Goal: Transaction & Acquisition: Purchase product/service

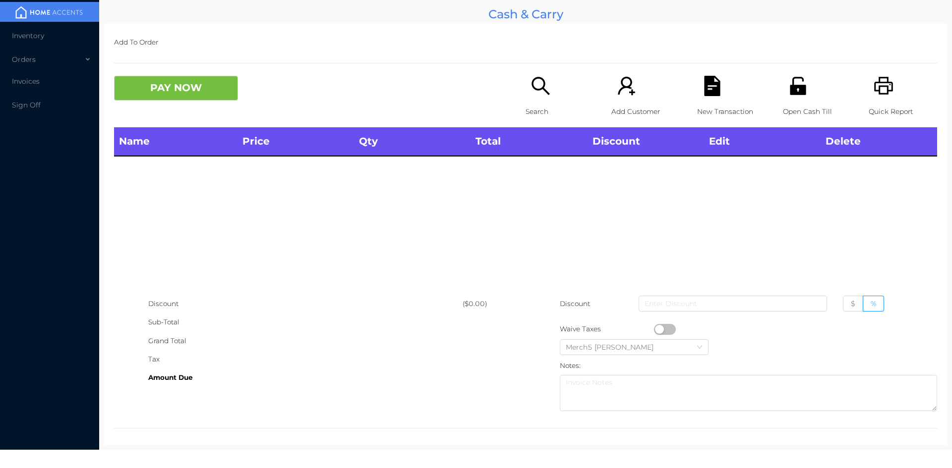
scroll to position [5, 0]
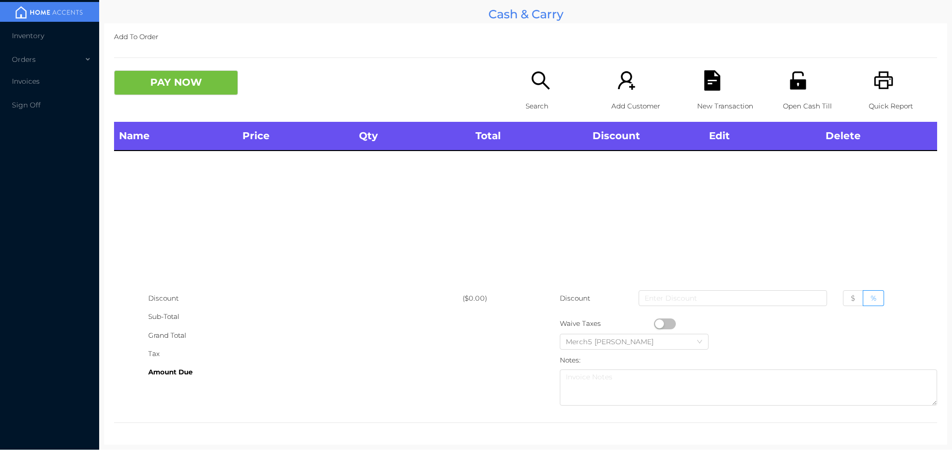
click at [535, 81] on icon "icon: search" at bounding box center [540, 80] width 20 height 20
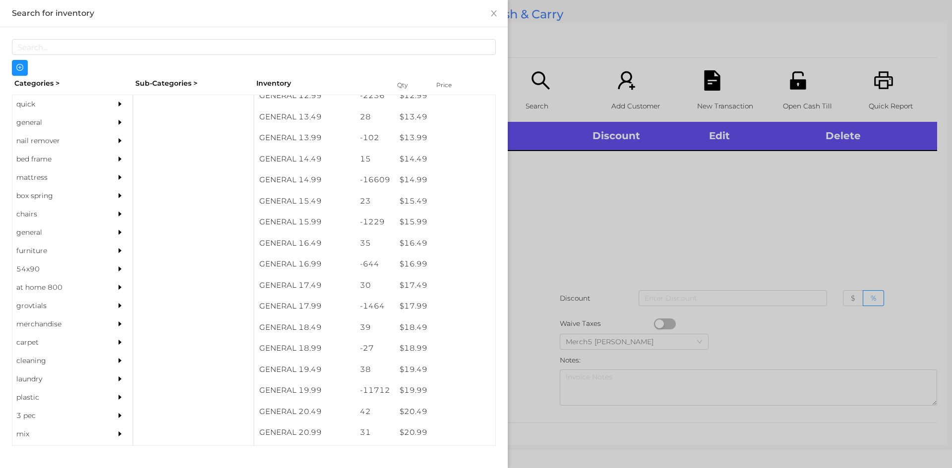
scroll to position [783, 0]
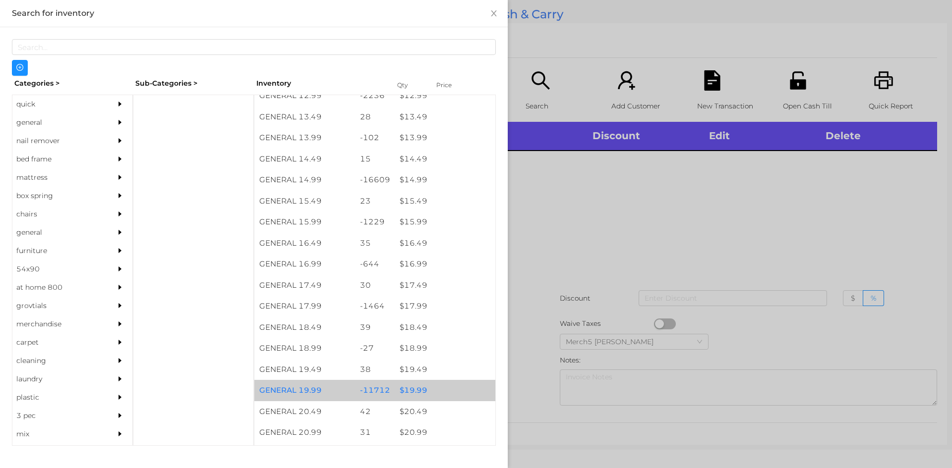
click at [412, 390] on div "$ 19.99" at bounding box center [445, 390] width 101 height 21
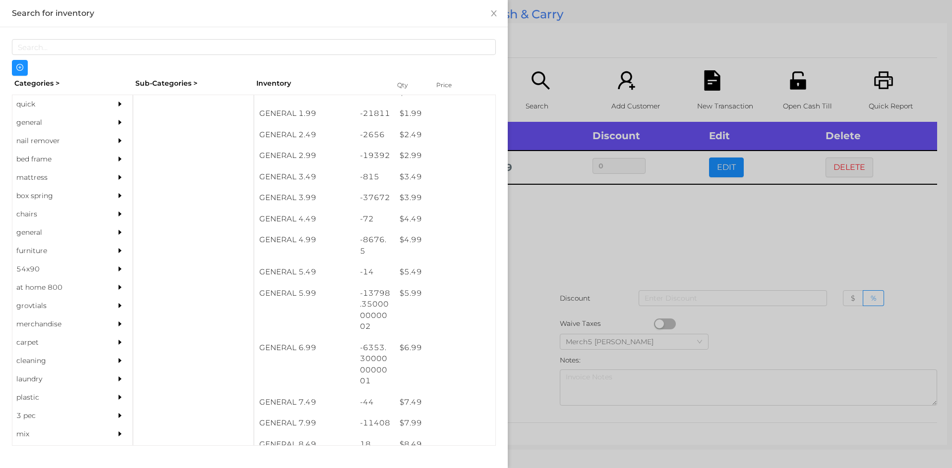
scroll to position [203, 0]
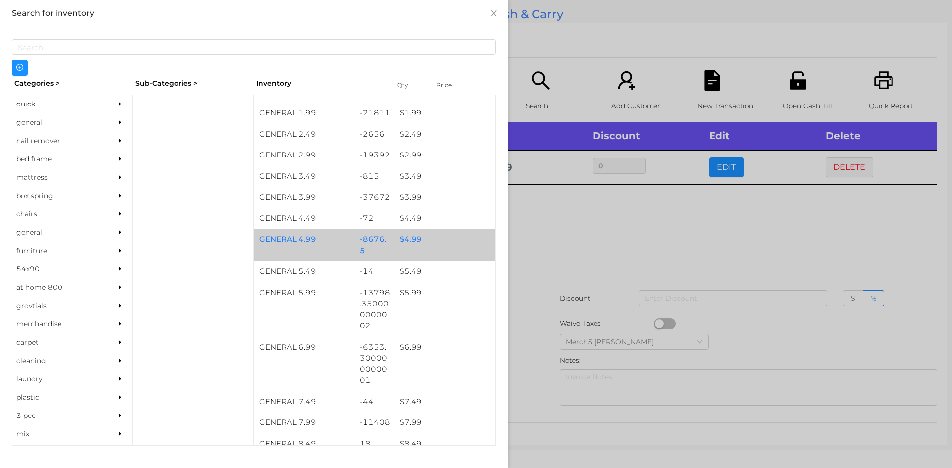
click at [408, 245] on div "$ 4.99" at bounding box center [445, 239] width 101 height 21
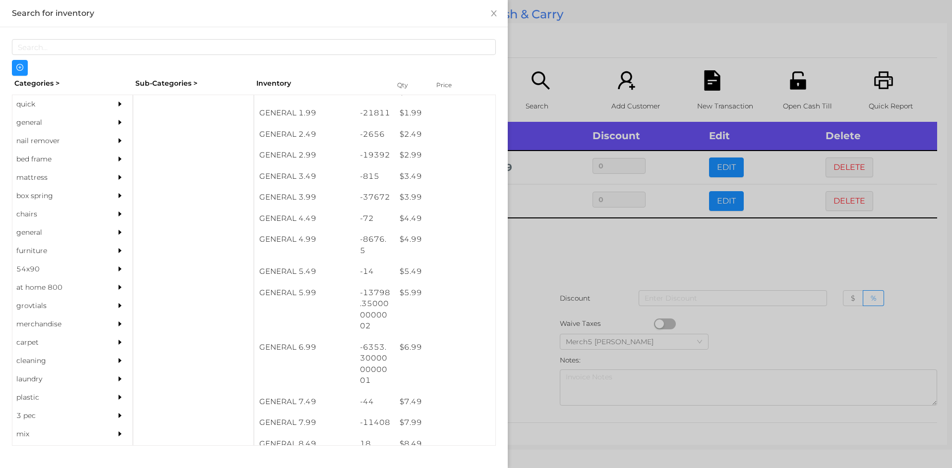
click at [560, 249] on div at bounding box center [476, 234] width 952 height 468
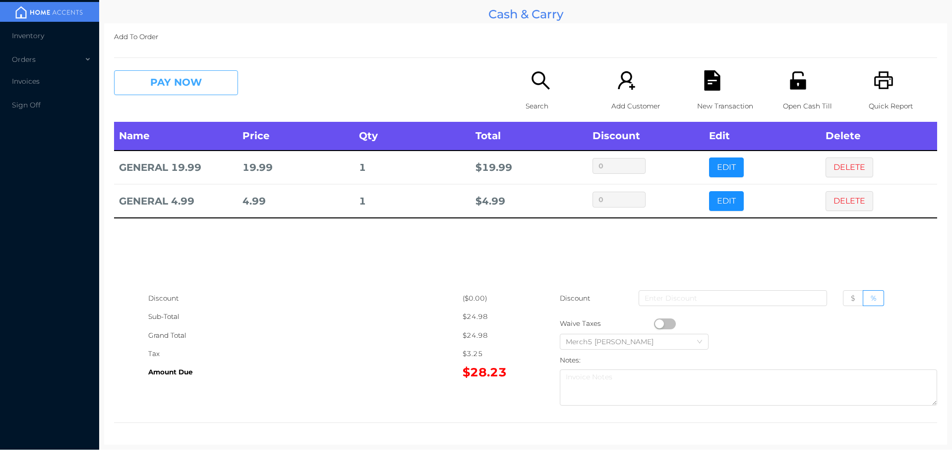
click at [208, 95] on button "PAY NOW" at bounding box center [176, 82] width 124 height 25
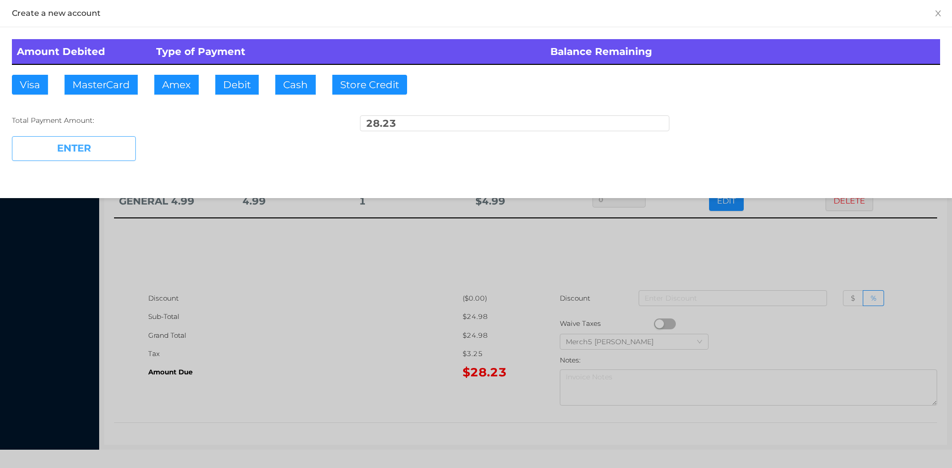
click at [84, 149] on button "ENTER" at bounding box center [74, 148] width 124 height 25
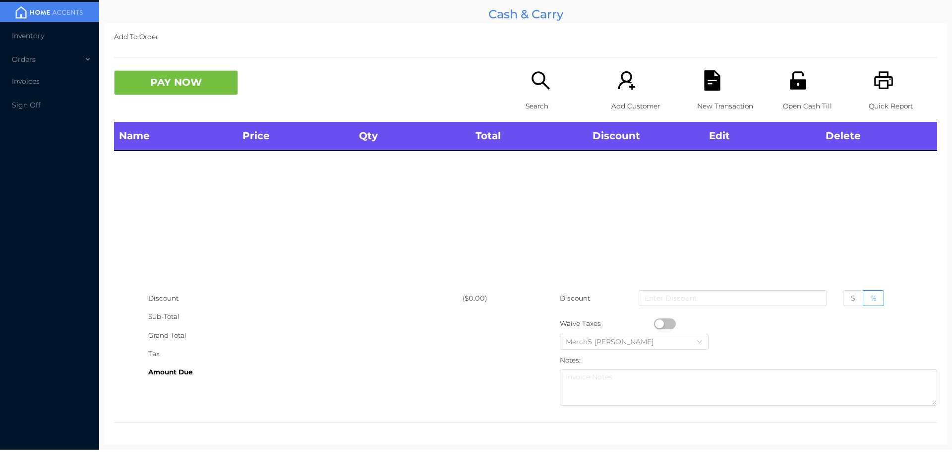
click at [535, 90] on icon "icon: search" at bounding box center [540, 80] width 20 height 20
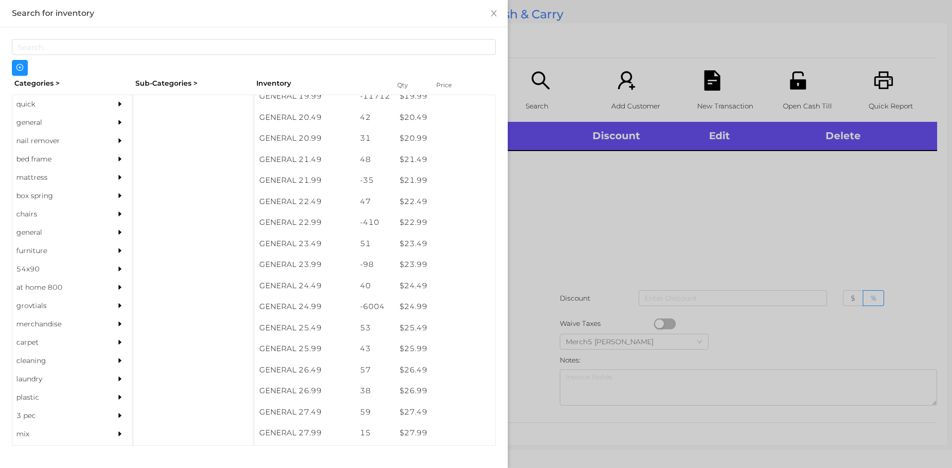
scroll to position [1079, 0]
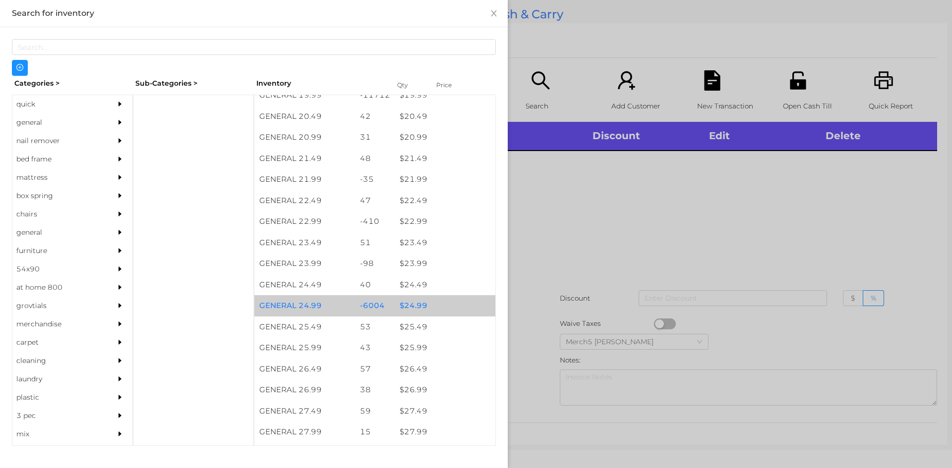
click at [416, 308] on div "$ 24.99" at bounding box center [445, 305] width 101 height 21
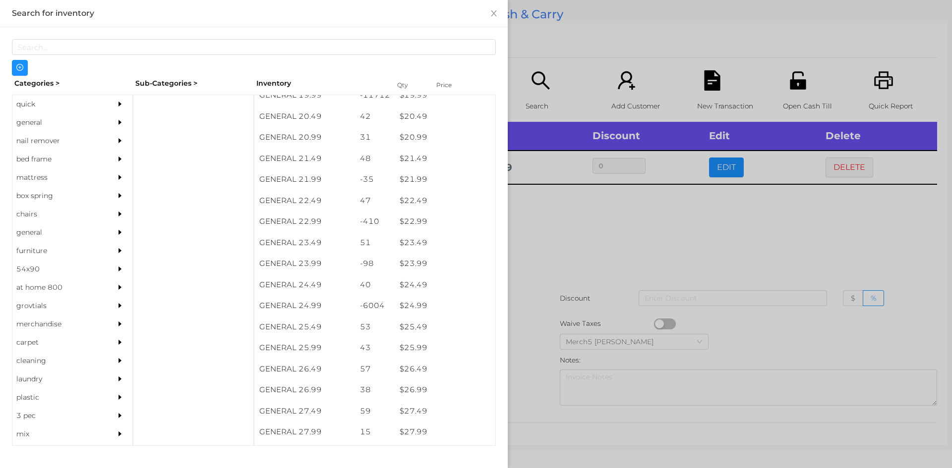
click at [562, 210] on div at bounding box center [476, 234] width 952 height 468
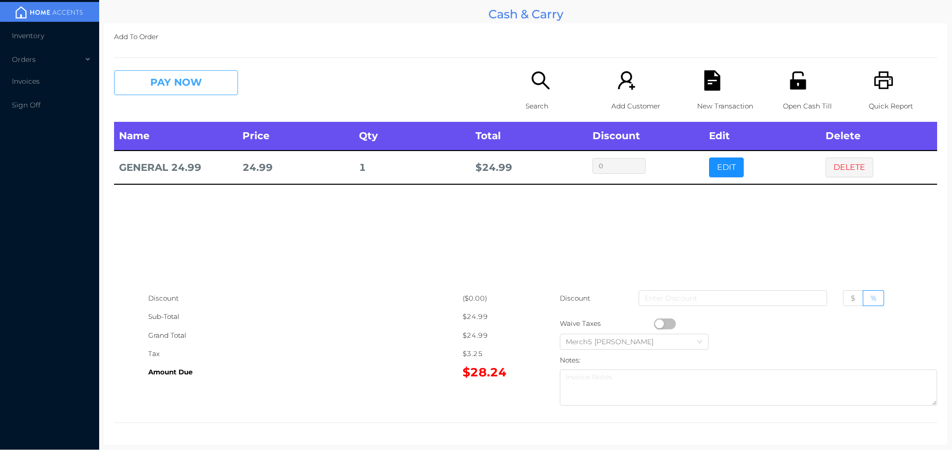
click at [221, 80] on button "PAY NOW" at bounding box center [176, 82] width 124 height 25
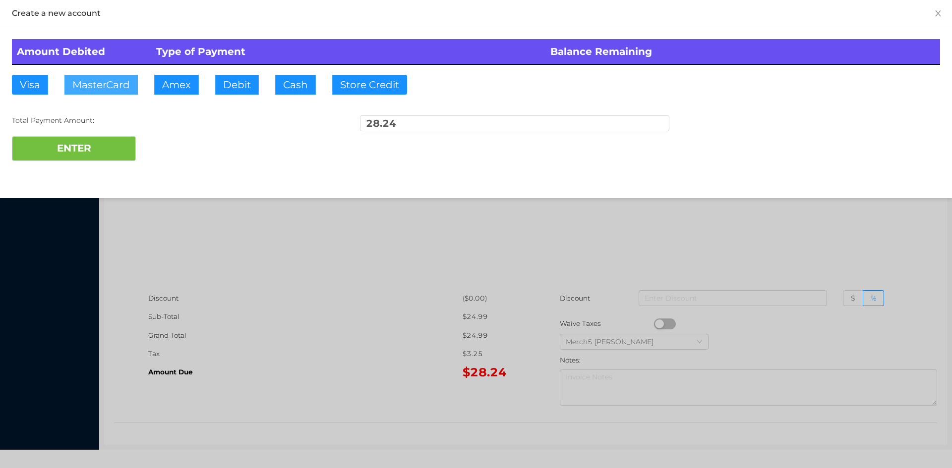
click at [113, 85] on button "MasterCard" at bounding box center [100, 85] width 73 height 20
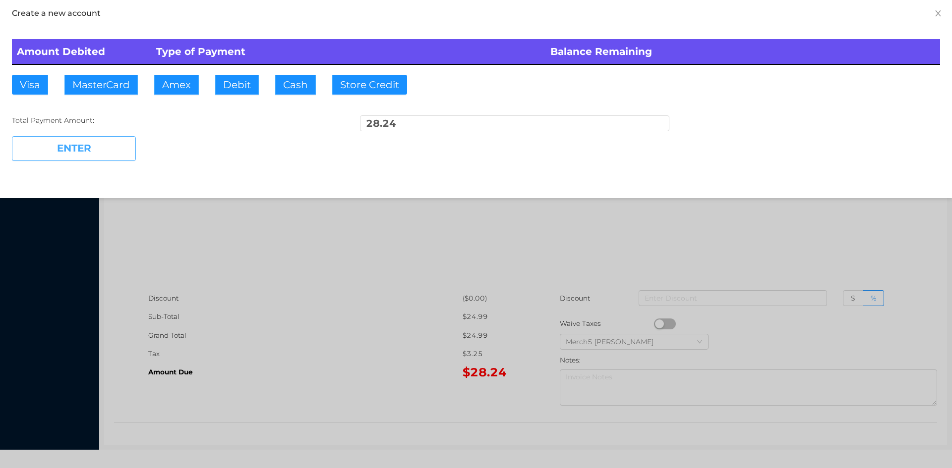
click at [91, 154] on button "ENTER" at bounding box center [74, 148] width 124 height 25
